Goal: Task Accomplishment & Management: Manage account settings

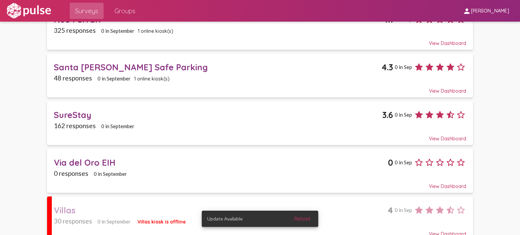
scroll to position [545, 0]
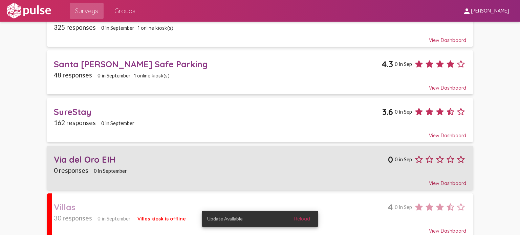
click at [247, 167] on div "0 responses 0 in September" at bounding box center [260, 171] width 413 height 8
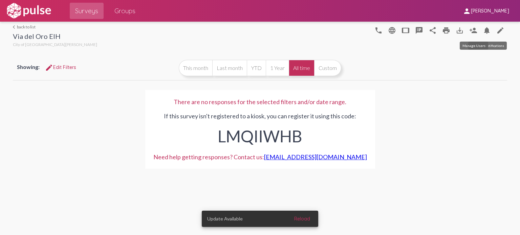
click at [471, 32] on mat-icon "person_add" at bounding box center [474, 30] width 8 height 8
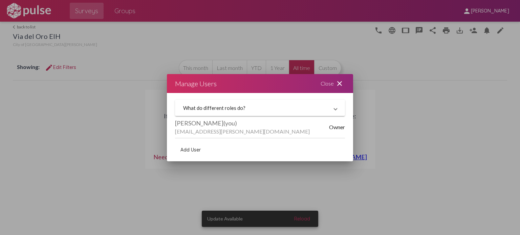
click at [343, 81] on mat-icon "close" at bounding box center [340, 84] width 8 height 8
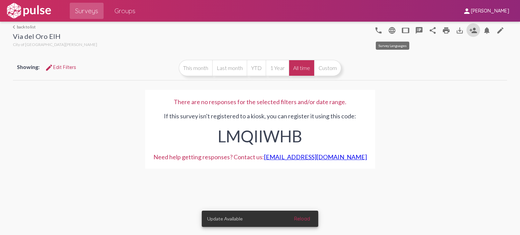
click at [393, 32] on mat-icon "language" at bounding box center [392, 30] width 8 height 8
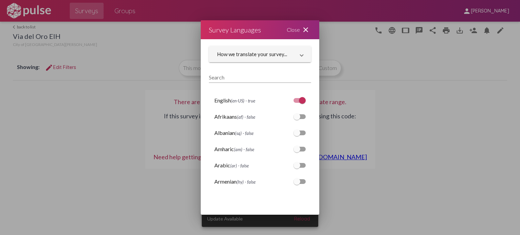
click at [304, 28] on mat-icon "close" at bounding box center [306, 30] width 8 height 8
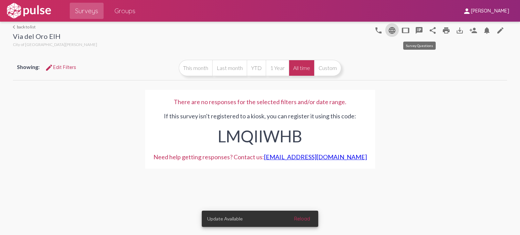
click at [418, 32] on mat-icon "speaker_notes" at bounding box center [419, 30] width 8 height 8
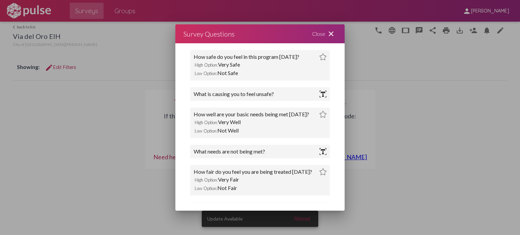
scroll to position [136, 0]
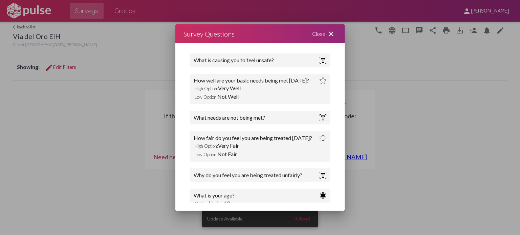
click at [329, 36] on mat-icon "close" at bounding box center [331, 34] width 8 height 8
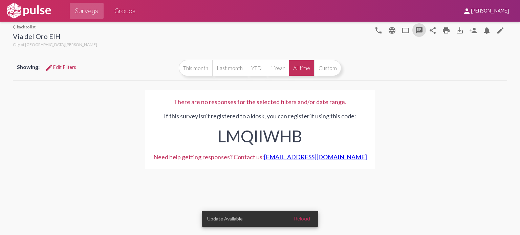
click at [473, 66] on div "Showing: edit Edit Filters This month Last month YTD 1 Year All time Custom" at bounding box center [260, 68] width 494 height 24
click at [21, 27] on link "arrow_back_ios back to list" at bounding box center [55, 26] width 84 height 5
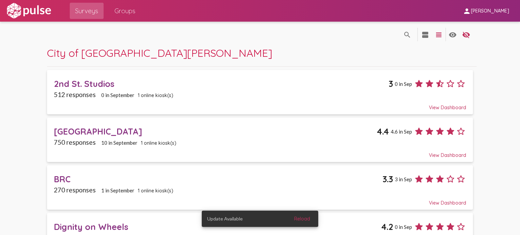
click at [309, 220] on span "Reload" at bounding box center [302, 219] width 16 height 6
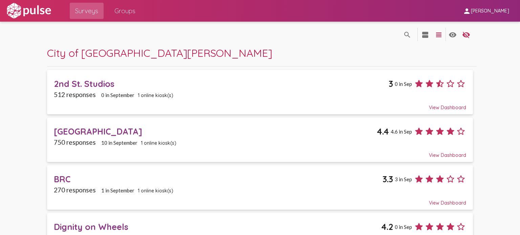
click at [41, 12] on img at bounding box center [28, 10] width 47 height 17
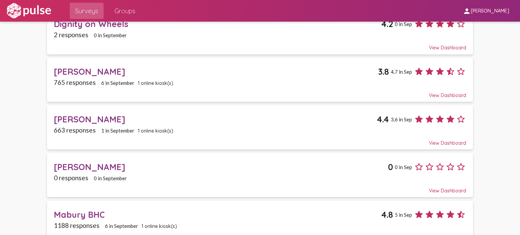
scroll to position [237, 0]
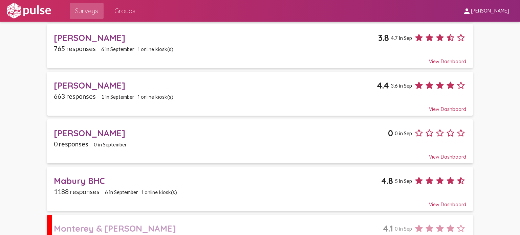
click at [168, 94] on span "1 online kiosk(s)" at bounding box center [156, 97] width 36 height 6
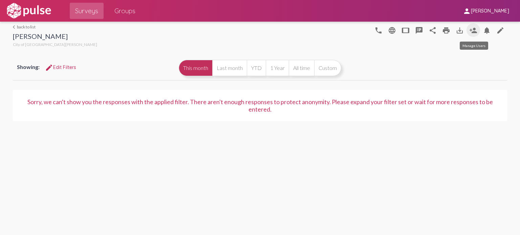
click at [476, 32] on mat-icon "person_add" at bounding box center [474, 30] width 8 height 8
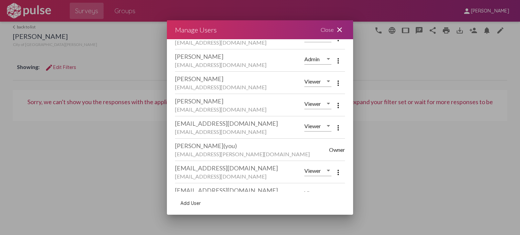
scroll to position [225, 0]
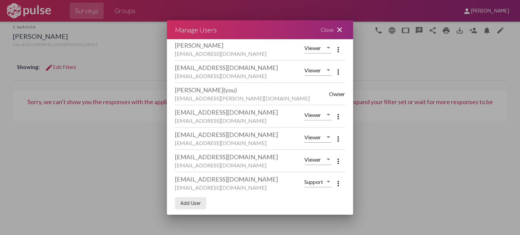
click at [193, 203] on span "Add User" at bounding box center [191, 204] width 20 height 6
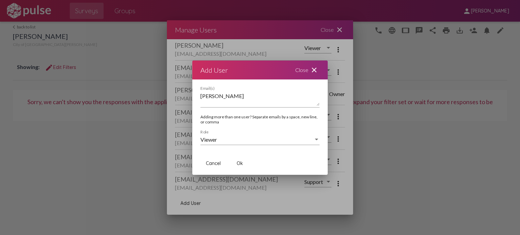
click at [224, 98] on textarea "[PERSON_NAME]" at bounding box center [260, 99] width 119 height 14
type textarea "[PERSON_NAME][EMAIL_ADDRESS][PERSON_NAME][DOMAIN_NAME]"
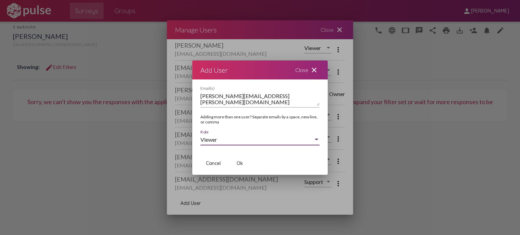
click at [207, 139] on span "Viewer" at bounding box center [209, 140] width 17 height 6
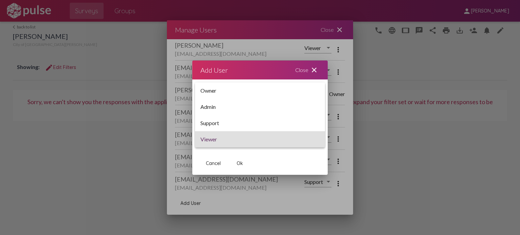
click at [222, 142] on span "Viewer" at bounding box center [260, 139] width 119 height 16
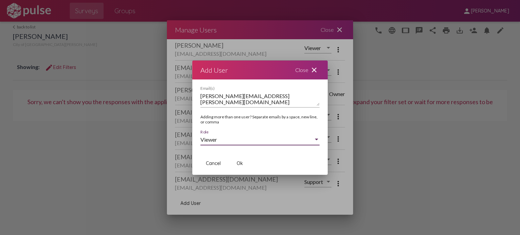
click at [239, 161] on span "Ok" at bounding box center [240, 164] width 6 height 6
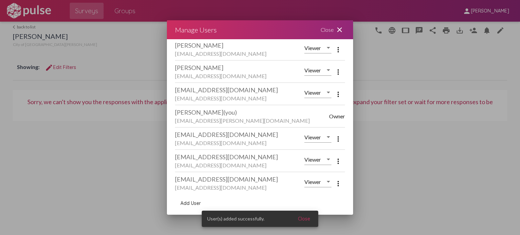
click at [335, 30] on div "Close close" at bounding box center [333, 29] width 41 height 19
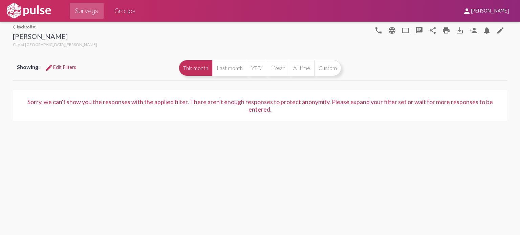
click at [25, 27] on link "arrow_back_ios back to list" at bounding box center [55, 26] width 84 height 5
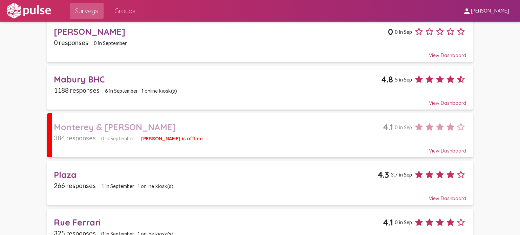
scroll to position [305, 0]
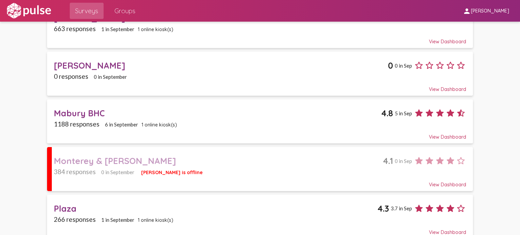
click at [150, 108] on div "Mabury BHC" at bounding box center [218, 113] width 328 height 11
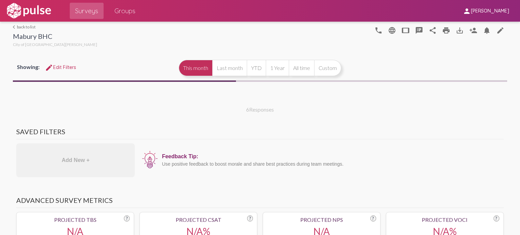
click at [470, 31] on mat-icon "person_add" at bounding box center [474, 30] width 8 height 8
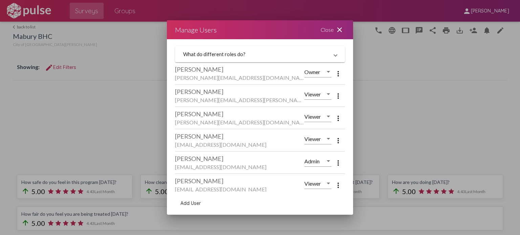
click at [189, 204] on span "Add User" at bounding box center [191, 204] width 20 height 6
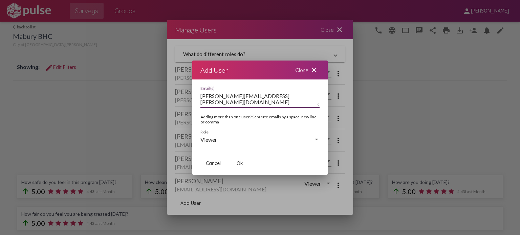
type textarea "[PERSON_NAME][EMAIL_ADDRESS][PERSON_NAME][DOMAIN_NAME]"
click at [239, 164] on span "Ok" at bounding box center [240, 164] width 6 height 6
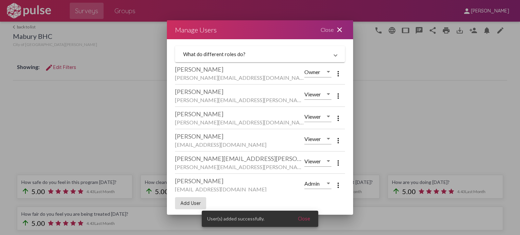
click at [335, 31] on div "Close close" at bounding box center [333, 29] width 41 height 19
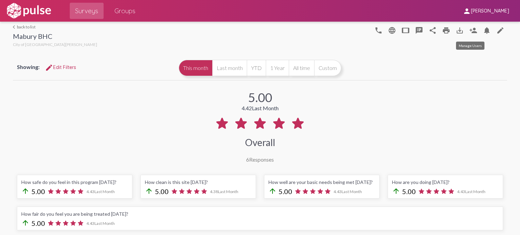
click at [471, 28] on mat-icon "person_add" at bounding box center [474, 30] width 8 height 8
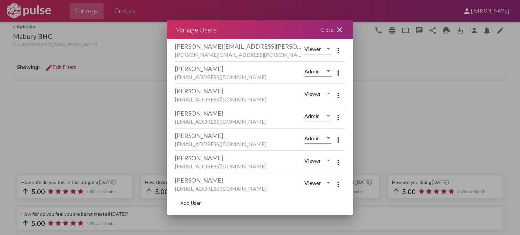
scroll to position [45, 0]
click at [335, 29] on div "Close close" at bounding box center [333, 29] width 41 height 19
